Goal: Information Seeking & Learning: Learn about a topic

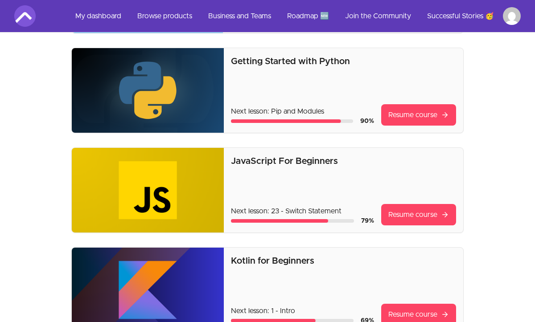
scroll to position [160, 0]
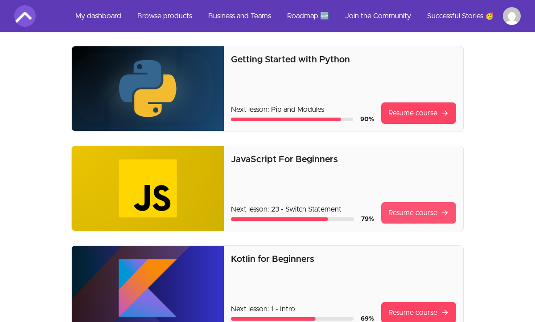
click at [406, 212] on link "Resume course" at bounding box center [418, 212] width 75 height 21
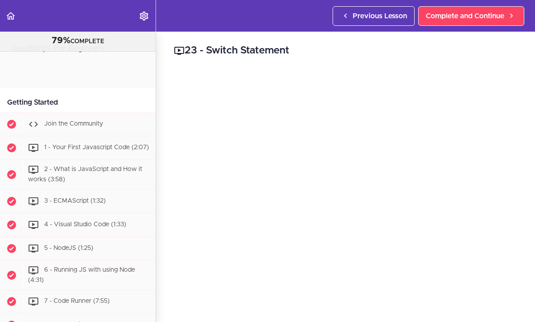
scroll to position [836, 0]
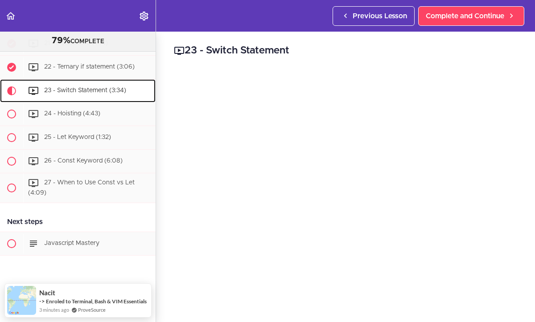
click at [135, 90] on div "23 - Switch Statement (3:34)" at bounding box center [89, 91] width 132 height 20
